Goal: Task Accomplishment & Management: Manage account settings

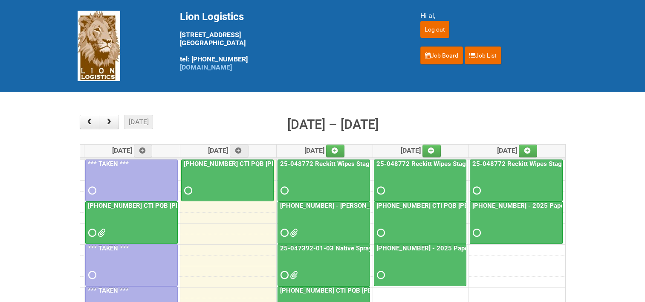
scroll to position [43, 0]
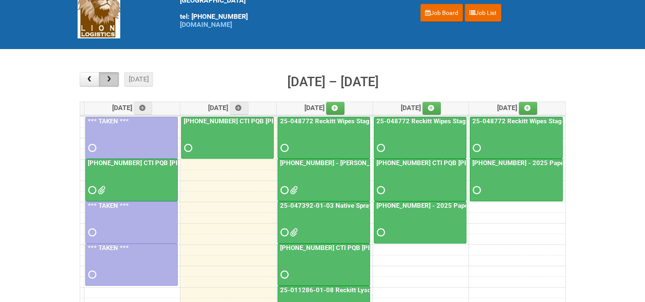
click at [113, 79] on button "button" at bounding box center [109, 79] width 20 height 14
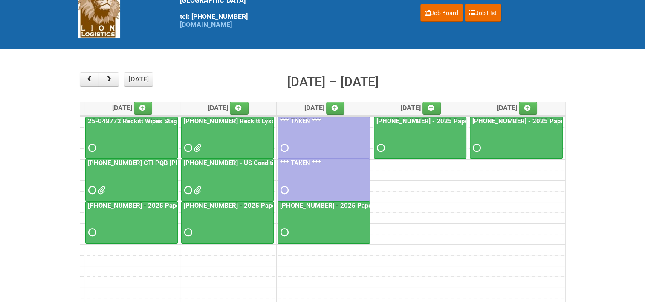
click at [145, 159] on link "[PHONE_NUMBER] CTI PQB [PERSON_NAME] Real US" at bounding box center [165, 163] width 159 height 8
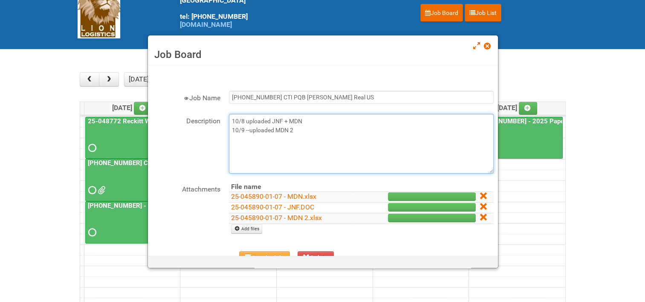
click at [302, 130] on textarea "10/8 uploaded JNF + MDN 10/9 --uploaded MDN 2" at bounding box center [361, 144] width 265 height 60
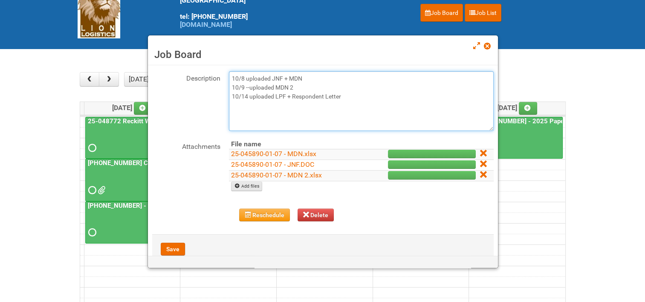
type textarea "10/8 uploaded JNF + MDN 10/9 --uploaded MDN 2 10/14 uploaded LPF + Respondent L…"
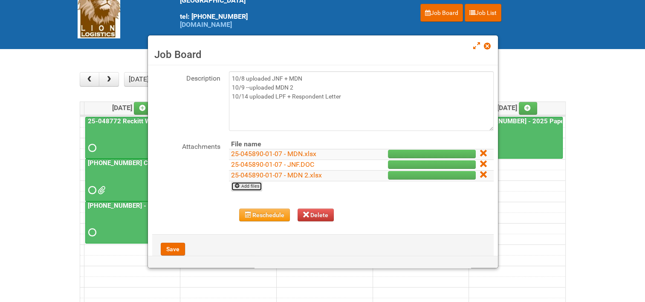
click at [242, 184] on link "Add files" at bounding box center [246, 186] width 31 height 9
type input "C:\fakepath\25-045890-01-07 - LPF.xlsx"
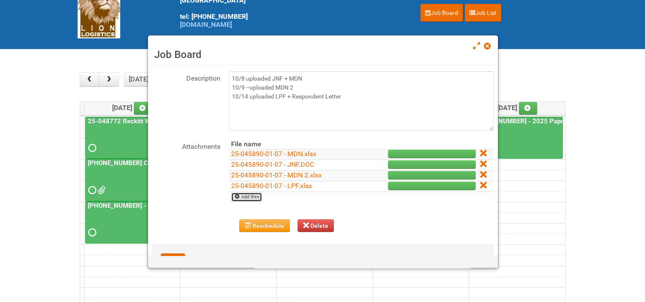
click at [246, 195] on link "Add files" at bounding box center [246, 196] width 31 height 9
type input "C:\fakepath\[PHONE_NUMBER] CTI PQB [PERSON_NAME] Real US.pdf"
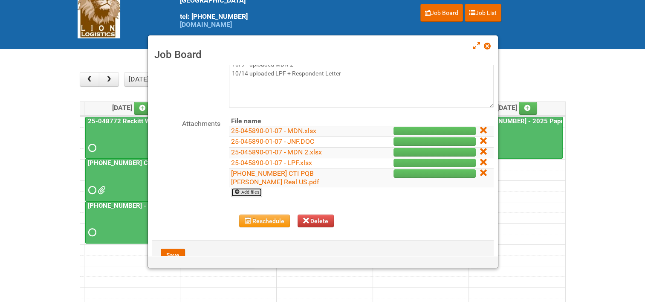
scroll to position [85, 0]
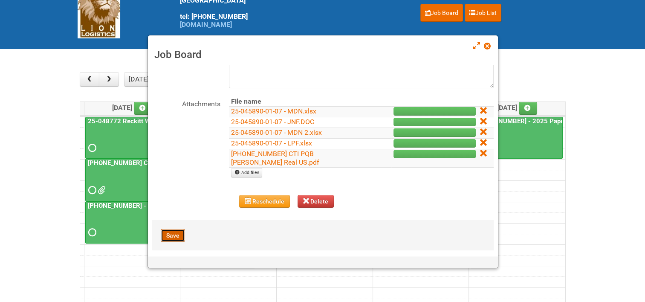
click at [169, 231] on button "Save" at bounding box center [173, 235] width 24 height 13
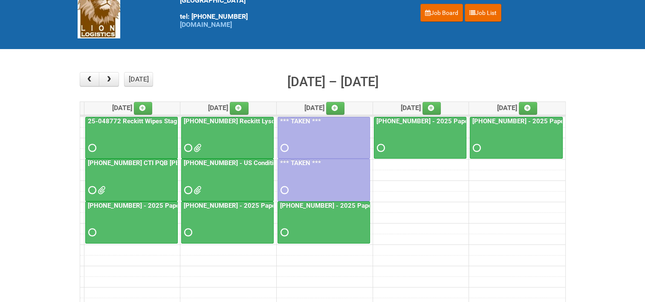
click at [120, 159] on link "[PHONE_NUMBER] CTI PQB [PERSON_NAME] Real US" at bounding box center [165, 163] width 159 height 8
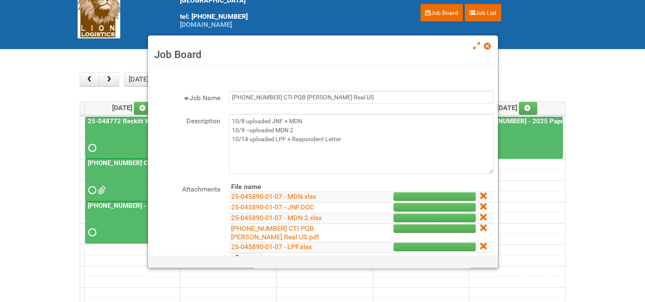
scroll to position [43, 0]
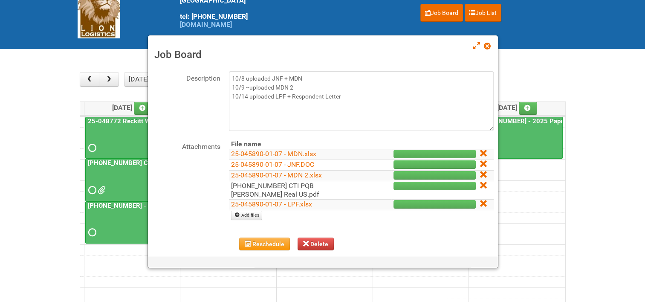
click at [270, 182] on link "[PHONE_NUMBER] CTI PQB [PERSON_NAME] Real US.pdf" at bounding box center [275, 190] width 88 height 17
click at [267, 204] on link "25-045890-01-07 - LPF.xlsx" at bounding box center [271, 204] width 81 height 8
click at [485, 46] on span at bounding box center [487, 46] width 6 height 6
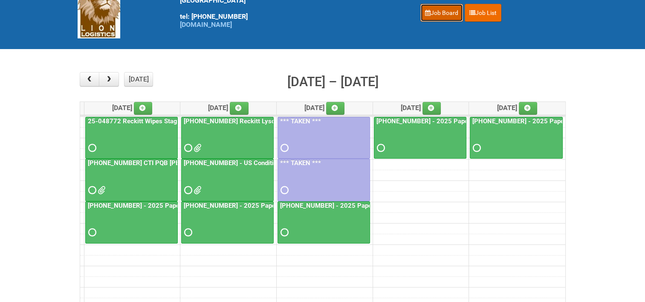
click at [428, 9] on link "Job Board" at bounding box center [441, 13] width 43 height 18
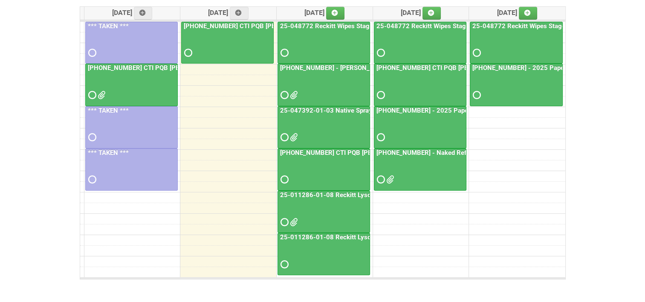
scroll to position [171, 0]
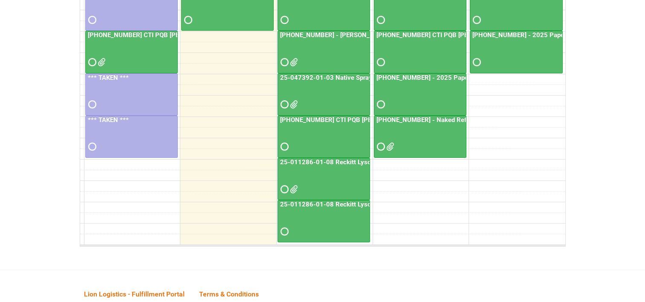
click at [324, 74] on link "25-047392-01-03 Native Spray Rapid Response" at bounding box center [349, 78] width 143 height 8
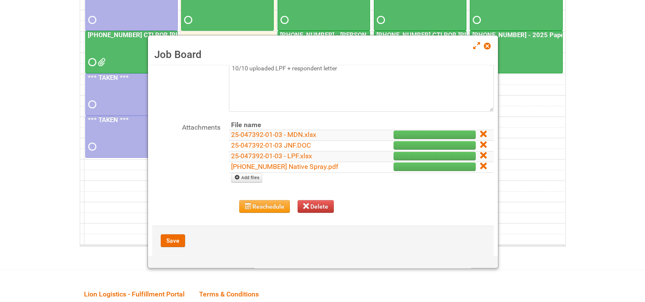
scroll to position [73, 0]
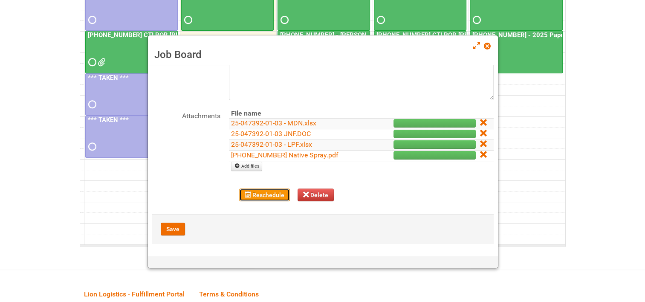
click at [256, 190] on button "Reschedule" at bounding box center [264, 194] width 51 height 13
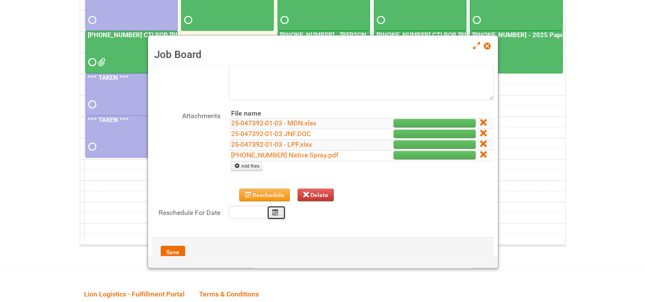
click at [276, 210] on icon "Calendar" at bounding box center [275, 212] width 6 height 6
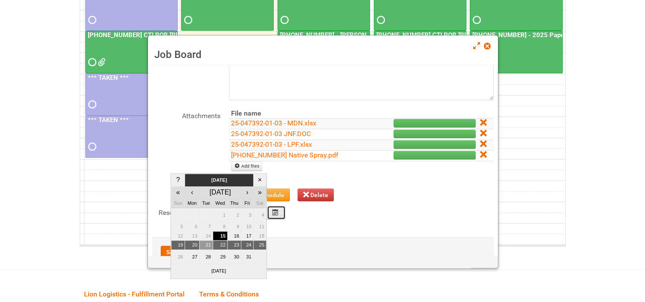
click at [204, 242] on td "21" at bounding box center [206, 244] width 14 height 9
type input "2025-10-21"
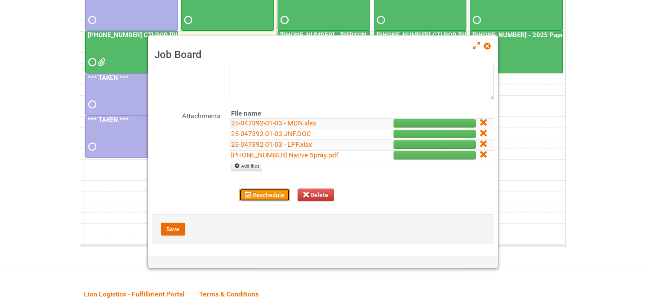
click at [258, 191] on button "Reschedule" at bounding box center [264, 194] width 51 height 13
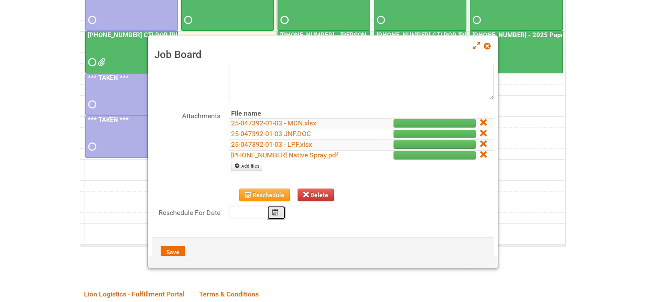
click at [277, 210] on icon "Calendar" at bounding box center [275, 212] width 6 height 6
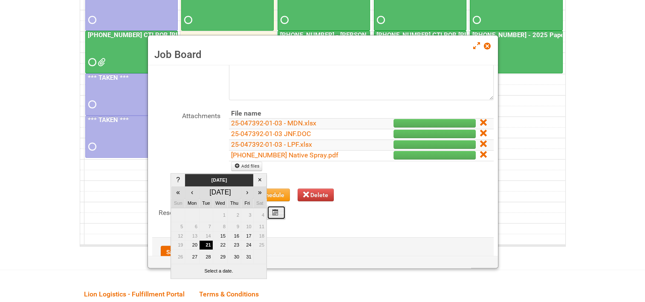
click at [272, 210] on icon "Calendar" at bounding box center [275, 212] width 6 height 6
click at [210, 244] on td "21" at bounding box center [206, 244] width 14 height 9
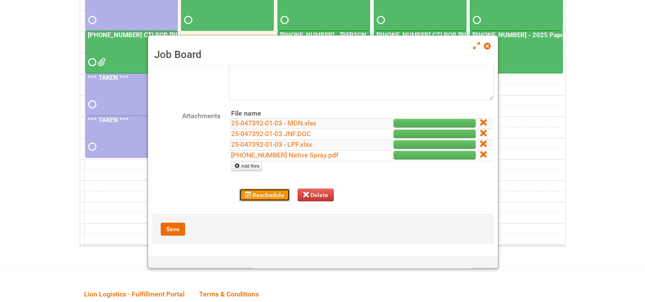
click at [266, 195] on button "Reschedule" at bounding box center [264, 194] width 51 height 13
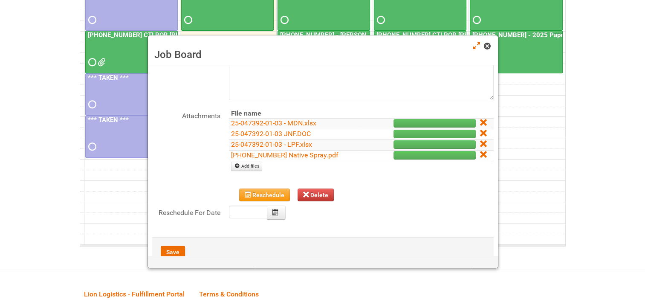
click at [486, 46] on span at bounding box center [487, 46] width 6 height 6
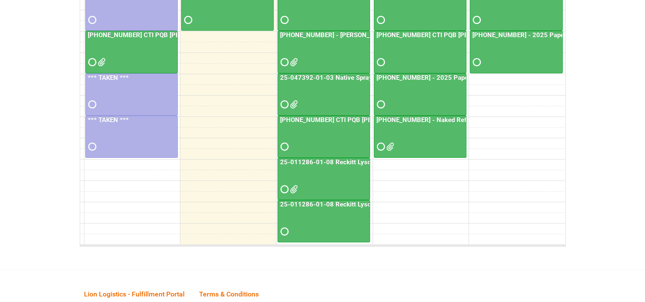
click at [328, 74] on link "25-047392-01-03 Native Spray Rapid Response" at bounding box center [349, 78] width 143 height 8
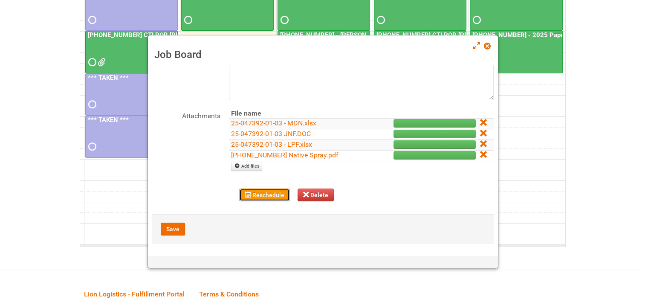
click at [271, 194] on button "Reschedule" at bounding box center [264, 194] width 51 height 13
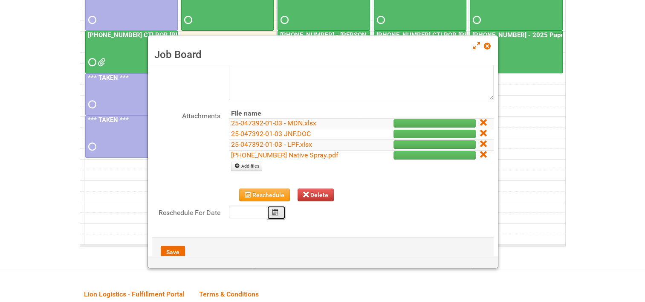
click at [278, 210] on button "Calendar" at bounding box center [276, 212] width 19 height 14
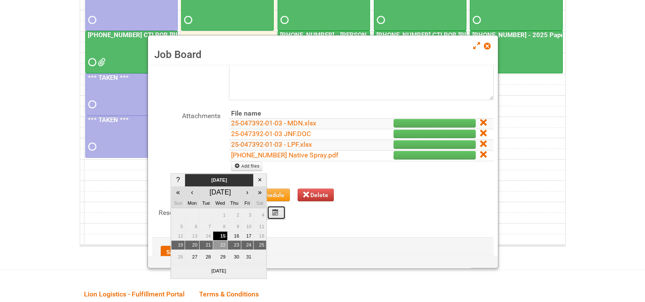
click at [222, 243] on td "22" at bounding box center [220, 244] width 14 height 9
type input "2025-10-22"
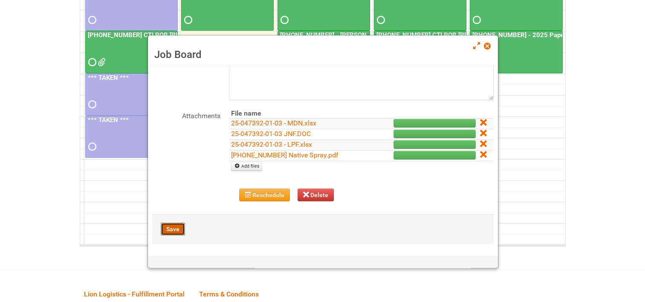
click at [172, 225] on button "Save" at bounding box center [173, 229] width 24 height 13
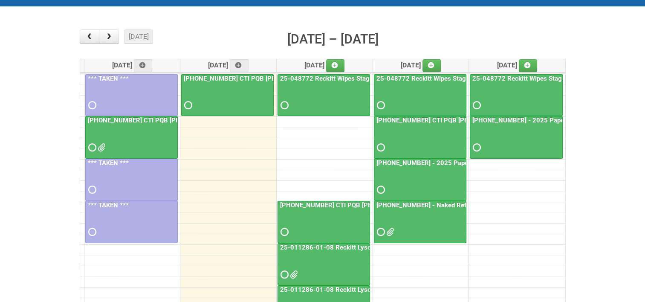
scroll to position [43, 0]
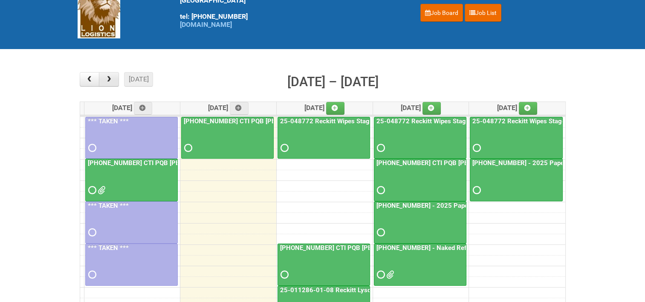
click at [112, 81] on span "button" at bounding box center [109, 79] width 8 height 7
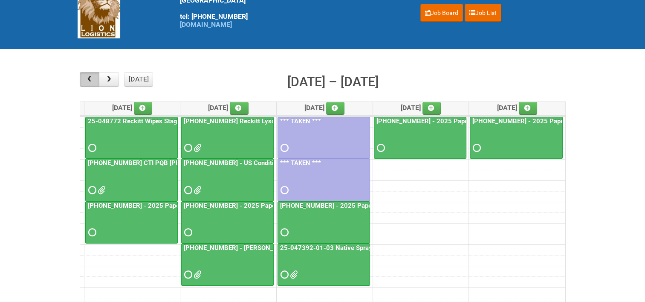
click at [88, 81] on span "button" at bounding box center [89, 79] width 8 height 7
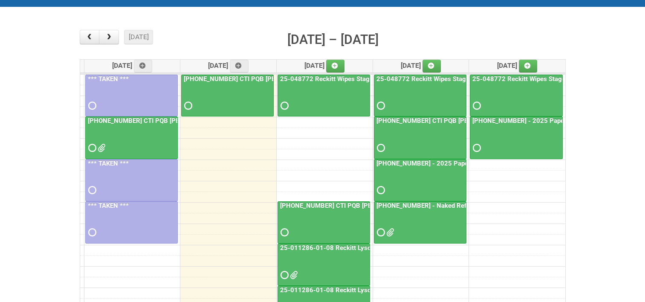
scroll to position [85, 0]
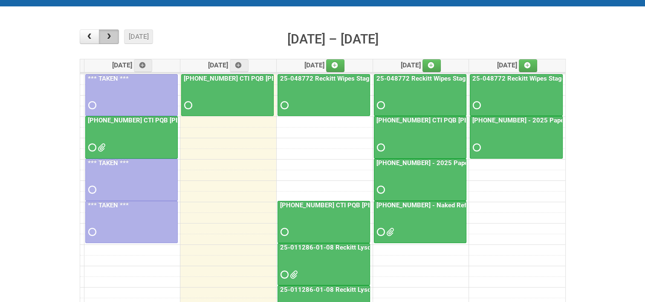
click at [106, 34] on span "button" at bounding box center [109, 36] width 8 height 7
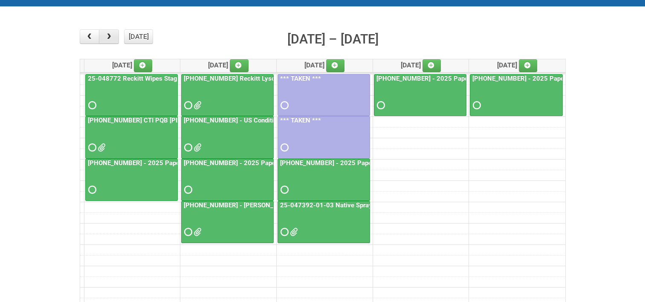
click at [106, 34] on span "button" at bounding box center [109, 36] width 8 height 7
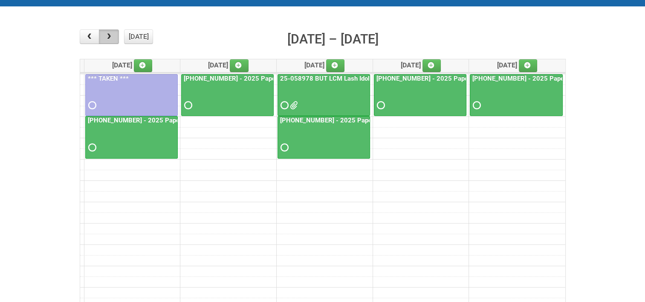
click at [106, 34] on span "button" at bounding box center [109, 36] width 8 height 7
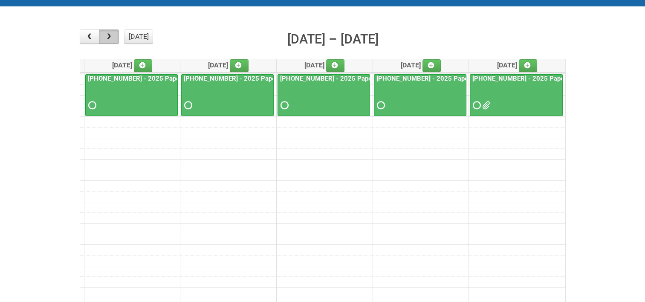
click at [106, 34] on span "button" at bounding box center [109, 36] width 8 height 7
